Goal: Find specific page/section: Find specific page/section

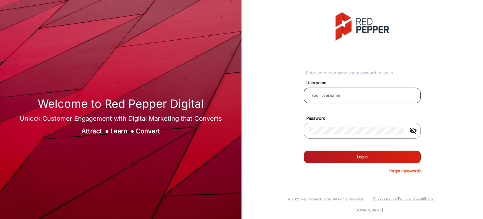
click at [326, 95] on input "email" at bounding box center [362, 96] width 107 height 8
type input "Rachael"
click at [373, 160] on button "Log In" at bounding box center [362, 156] width 117 height 13
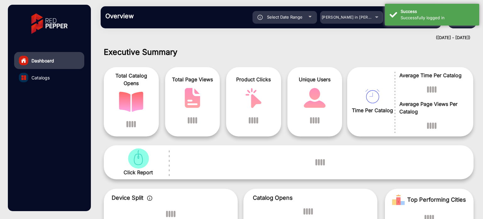
scroll to position [5, 0]
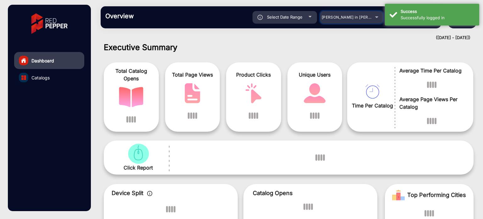
click at [368, 14] on div "[PERSON_NAME] in [PERSON_NAME]" at bounding box center [347, 18] width 50 height 8
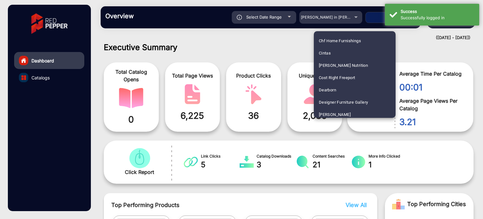
scroll to position [565, 0]
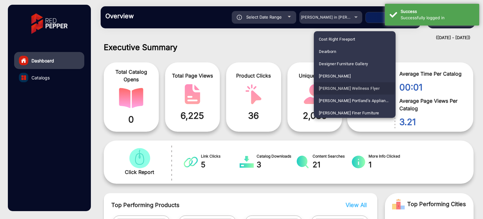
click at [353, 85] on span "[PERSON_NAME] Wellness Flyer" at bounding box center [349, 88] width 61 height 12
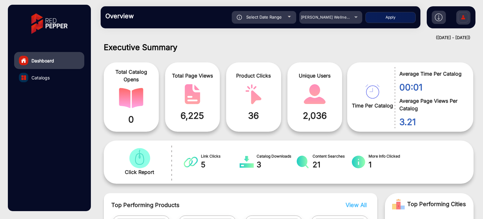
click at [402, 12] on button "Apply" at bounding box center [391, 17] width 50 height 11
type input "[DATE]"
